Goal: Task Accomplishment & Management: Manage account settings

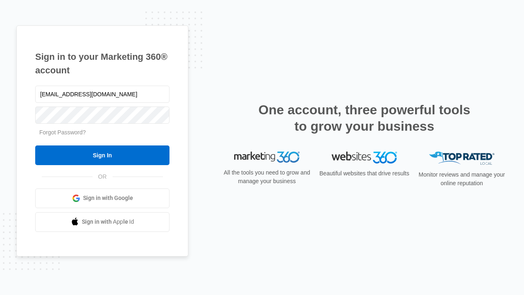
type input "dankie614@gmail.com"
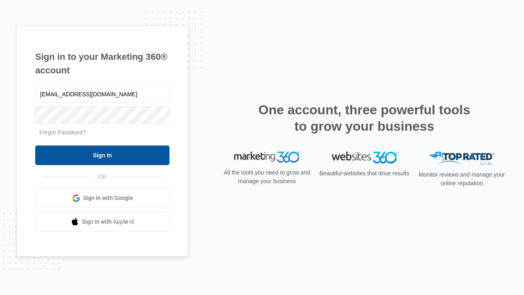
click at [102, 155] on input "Sign In" at bounding box center [102, 155] width 134 height 20
